Goal: Find specific page/section: Find specific page/section

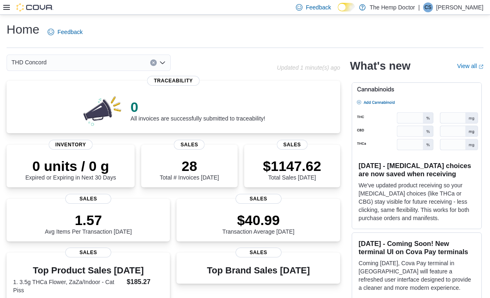
click at [163, 66] on icon "Open list of options" at bounding box center [162, 62] width 7 height 7
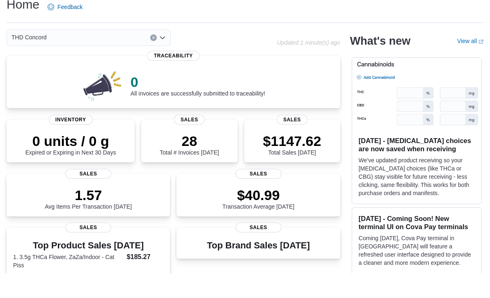
click at [165, 59] on icon "Open list of options" at bounding box center [162, 62] width 7 height 7
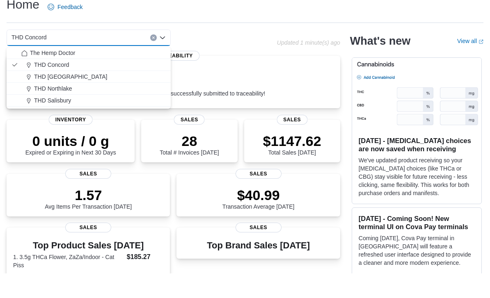
click at [56, 121] on span "THD Salisbury" at bounding box center [52, 125] width 37 height 8
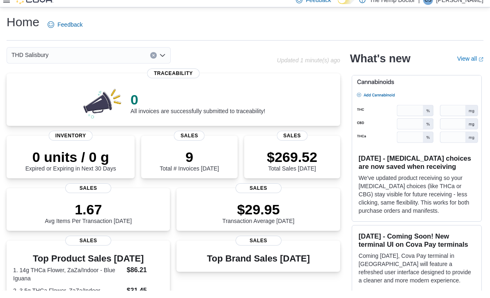
scroll to position [7, 0]
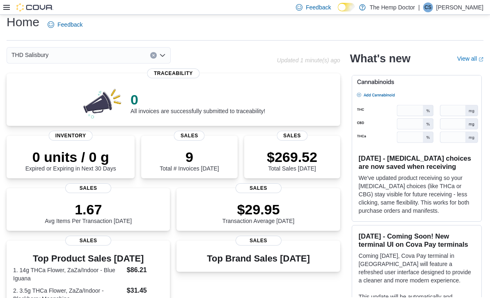
click at [163, 63] on div "THD Salisbury Combo box. Selected. THD [GEOGRAPHIC_DATA]. Press Backspace to de…" at bounding box center [89, 55] width 164 height 16
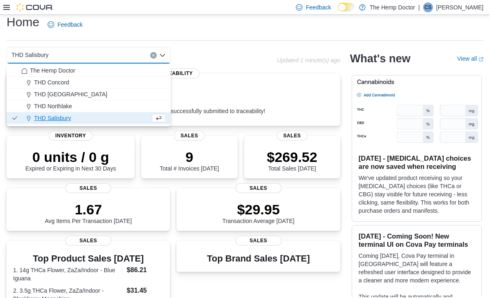
click at [68, 108] on span "THD Northlake" at bounding box center [53, 106] width 38 height 8
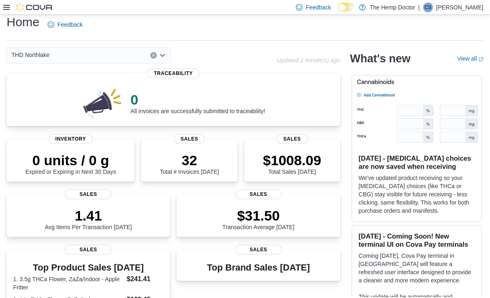
click at [169, 59] on div "THD Northlake Combo box. Selected. THD [GEOGRAPHIC_DATA]. Press Backspace to de…" at bounding box center [89, 55] width 164 height 16
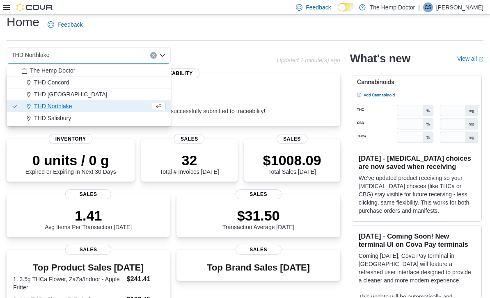
click at [80, 94] on div "THD [GEOGRAPHIC_DATA]" at bounding box center [93, 94] width 144 height 8
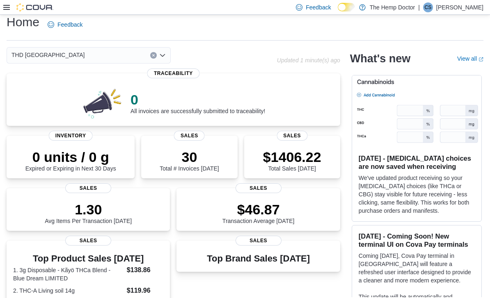
click at [167, 58] on div "THD [GEOGRAPHIC_DATA] Combo box. Selected. THD [GEOGRAPHIC_DATA]. Press Backspa…" at bounding box center [89, 55] width 164 height 16
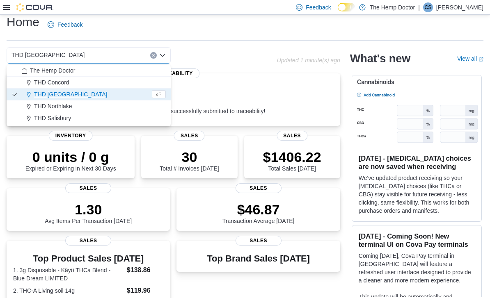
click at [69, 82] on span "THD Concord" at bounding box center [51, 82] width 35 height 8
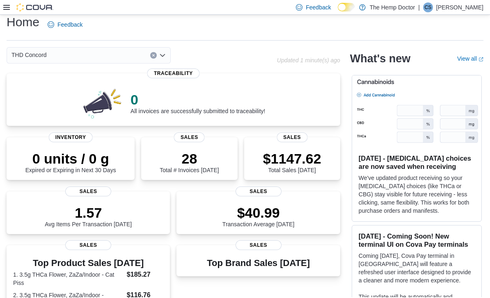
scroll to position [0, 0]
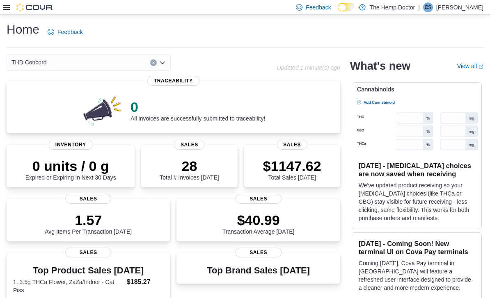
click at [167, 66] on div "THD Concord Combo box. Selected. THD [GEOGRAPHIC_DATA]. Press Backspace to dele…" at bounding box center [89, 63] width 164 height 16
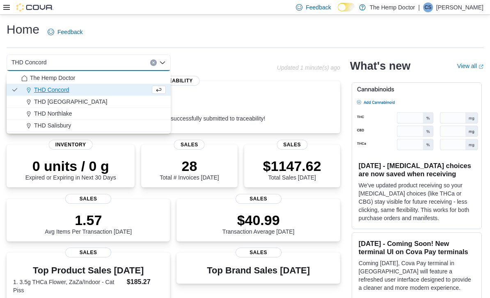
click at [82, 78] on div "The Hemp Doctor" at bounding box center [93, 78] width 144 height 8
